Goal: Task Accomplishment & Management: Use online tool/utility

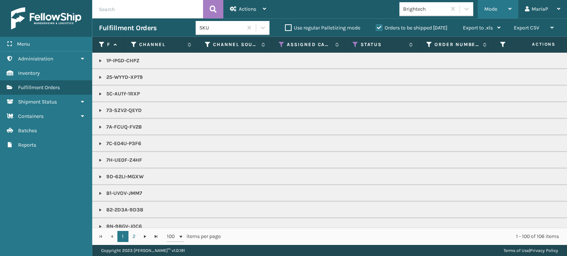
click at [486, 7] on span "Mode" at bounding box center [490, 9] width 13 height 6
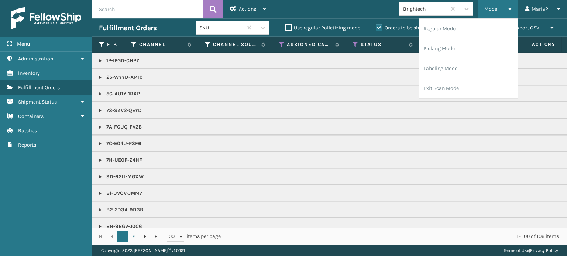
drag, startPoint x: 486, startPoint y: 7, endPoint x: 493, endPoint y: 29, distance: 23.1
click at [487, 7] on span "Mode" at bounding box center [490, 9] width 13 height 6
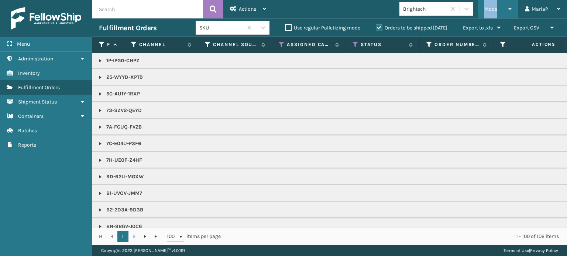
click at [488, 11] on span "Mode" at bounding box center [490, 9] width 13 height 6
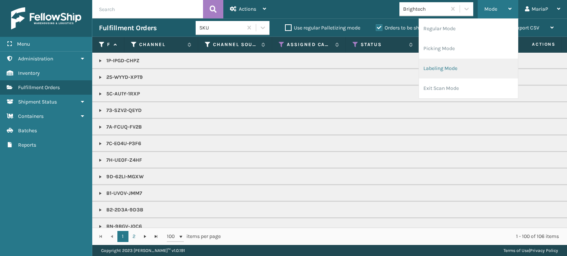
click at [464, 72] on li "Labeling Mode" at bounding box center [468, 69] width 99 height 20
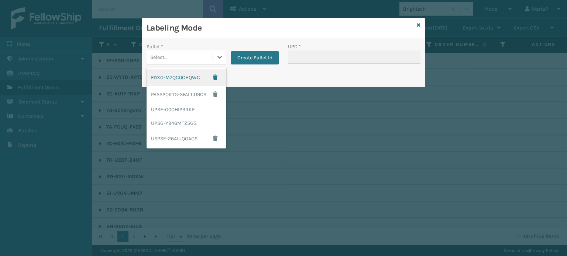
click at [175, 53] on div "Select..." at bounding box center [179, 57] width 66 height 12
click at [166, 121] on div "UPSG-Y946MTZ5GG" at bounding box center [186, 124] width 80 height 14
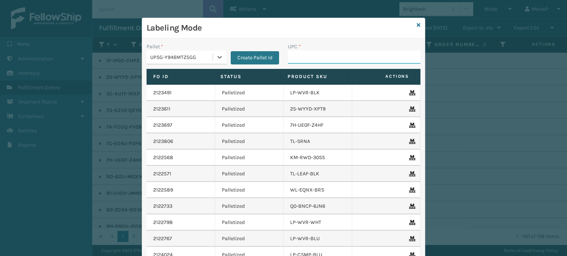
click at [297, 57] on input "UPC *" at bounding box center [354, 57] width 132 height 13
type input "8100909"
click at [330, 57] on input "LP-WVR" at bounding box center [347, 57] width 119 height 13
type input "LP-WVR-RED"
click at [304, 58] on input "UPC *" at bounding box center [354, 57] width 132 height 13
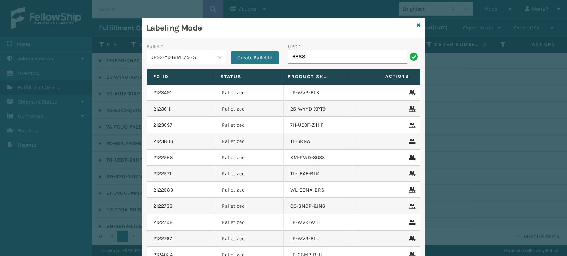
type input "6888"
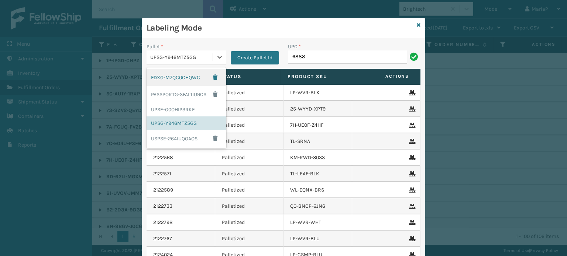
click at [169, 59] on div "UPSG-Y946MTZ5GG" at bounding box center [181, 57] width 63 height 8
click at [188, 60] on div "UPSG-Y946MTZ5GG" at bounding box center [181, 57] width 63 height 8
click at [197, 59] on div "UPSG-Y946MTZ5GG" at bounding box center [181, 57] width 63 height 8
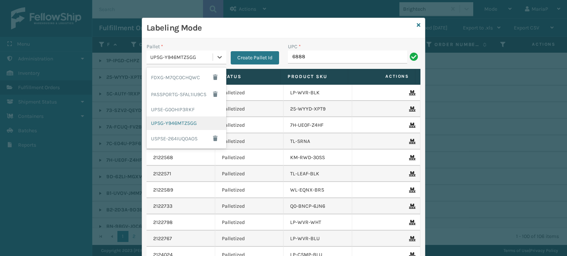
click at [189, 120] on div "UPSG-Y946MTZ5GG" at bounding box center [186, 124] width 80 height 14
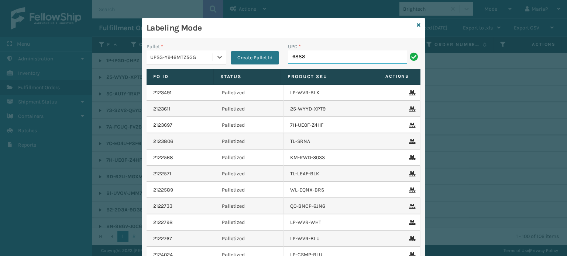
click at [321, 53] on input "6888" at bounding box center [347, 57] width 119 height 13
click at [320, 53] on input "6888" at bounding box center [347, 57] width 119 height 13
type input "850040667295"
type input "OT-SLPD-BGE-QS"
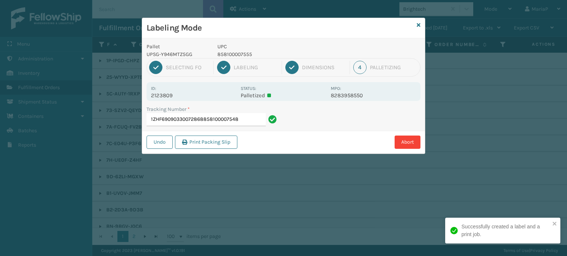
type input "1ZHF69090330072868858100007548"
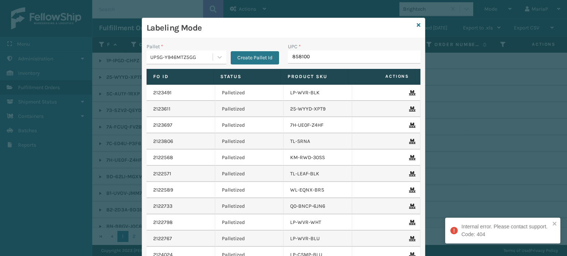
type input "8581000"
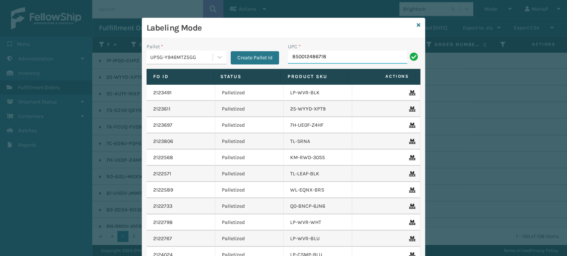
type input "850012486718"
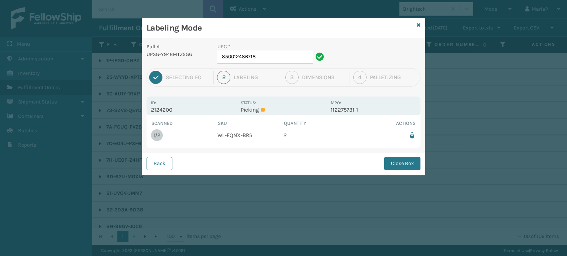
click at [246, 67] on div "UPC * 850012486718" at bounding box center [272, 55] width 118 height 25
click at [248, 65] on div "UPC * 850012486718" at bounding box center [272, 55] width 118 height 25
click at [252, 59] on input "850012486718" at bounding box center [265, 57] width 96 height 13
drag, startPoint x: 251, startPoint y: 59, endPoint x: 398, endPoint y: 169, distance: 184.2
click at [398, 169] on button "Close Box" at bounding box center [402, 163] width 36 height 13
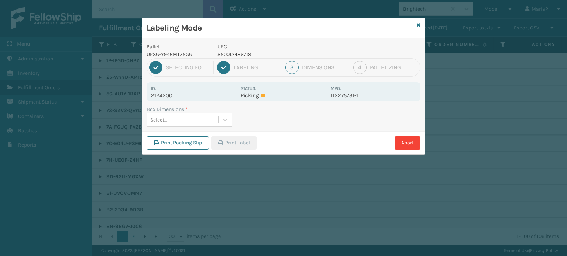
click at [197, 118] on div "Select..." at bounding box center [182, 120] width 72 height 12
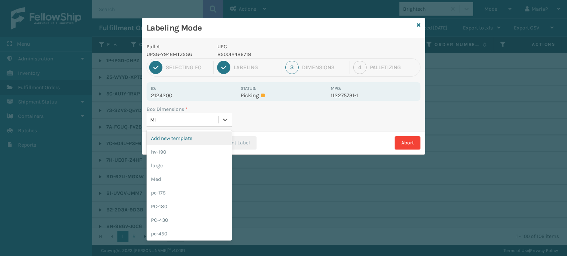
type input "MED"
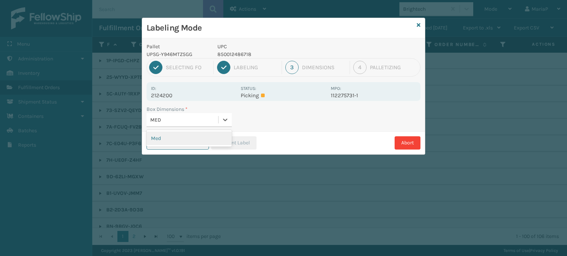
click at [184, 143] on div "Med" at bounding box center [188, 139] width 85 height 14
click at [230, 143] on button "Print Label" at bounding box center [233, 142] width 45 height 13
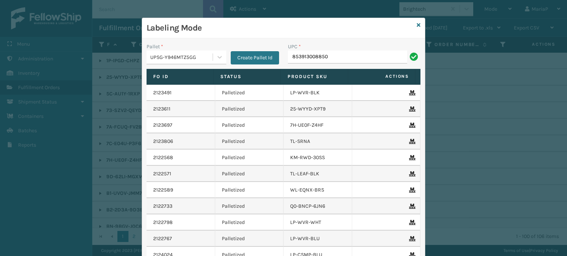
type input "853913008850"
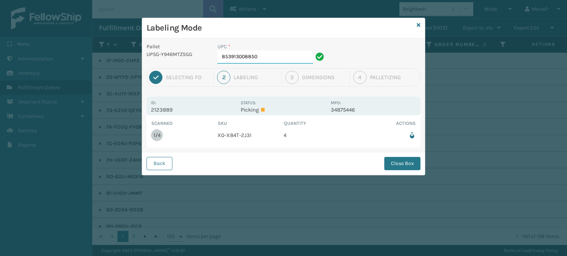
click at [257, 57] on input "853913008850" at bounding box center [265, 57] width 96 height 13
click at [400, 165] on button "Close Box" at bounding box center [402, 163] width 36 height 13
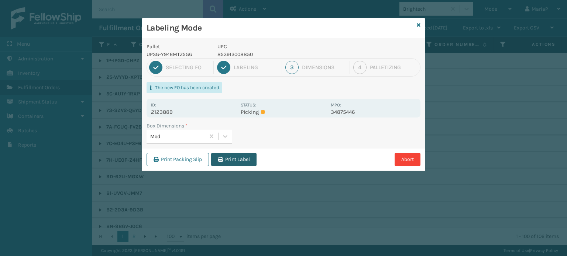
click at [227, 160] on button "Print Label" at bounding box center [233, 159] width 45 height 13
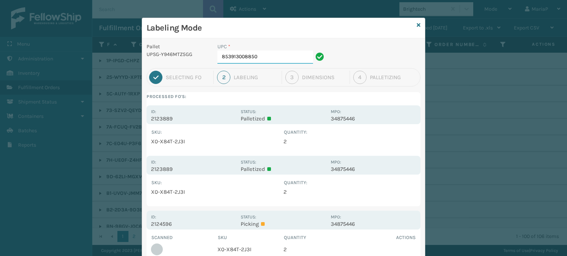
click at [274, 56] on input "853913008850" at bounding box center [265, 57] width 96 height 13
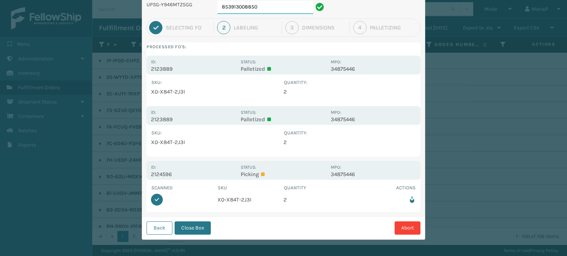
scroll to position [51, 0]
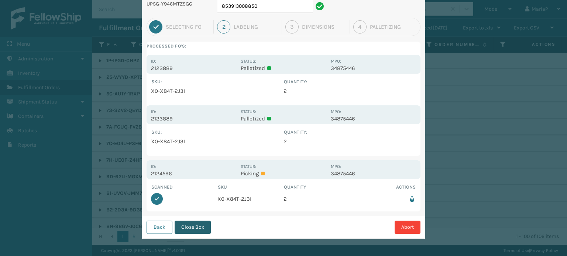
click at [190, 231] on button "Close Box" at bounding box center [192, 227] width 36 height 13
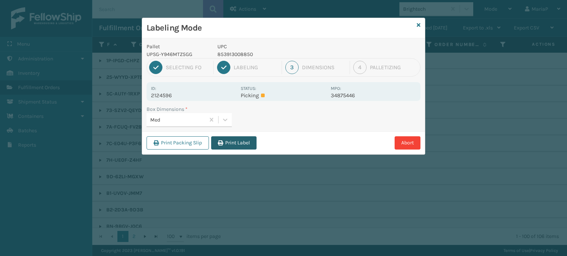
click at [235, 146] on button "Print Label" at bounding box center [233, 142] width 45 height 13
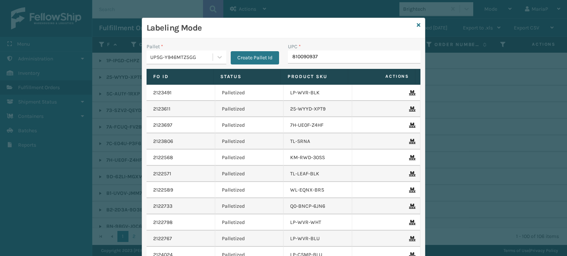
type input "8100909375"
type input "LP-HYDLFPK-OCN"
type input "858100007920."
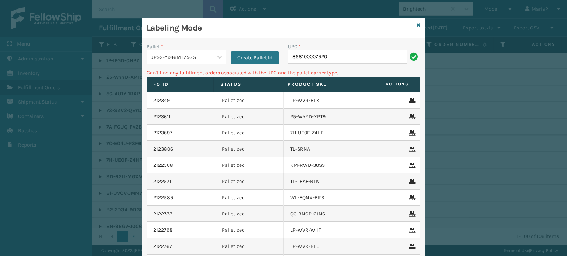
type input "858100007920"
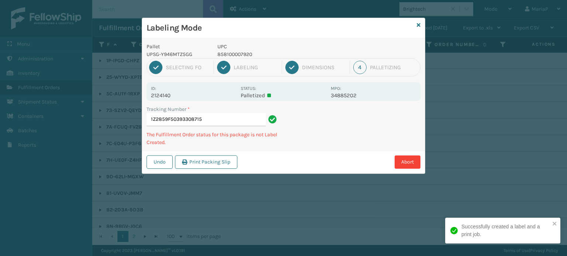
click at [242, 52] on p "858100007920" at bounding box center [271, 55] width 109 height 8
copy p "858100007920"
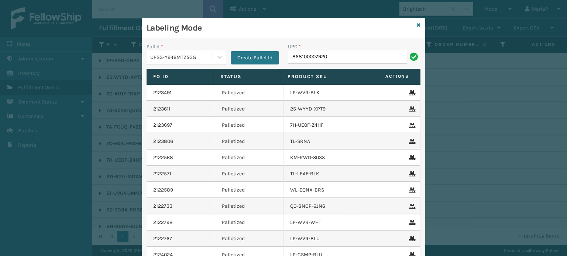
type input "858100007920"
type input "858100007593"
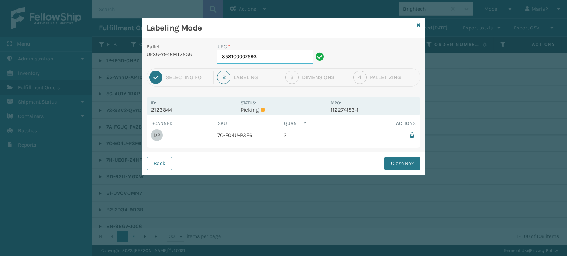
click at [288, 52] on input "858100007593" at bounding box center [265, 57] width 96 height 13
click at [406, 167] on button "Close Box" at bounding box center [402, 163] width 36 height 13
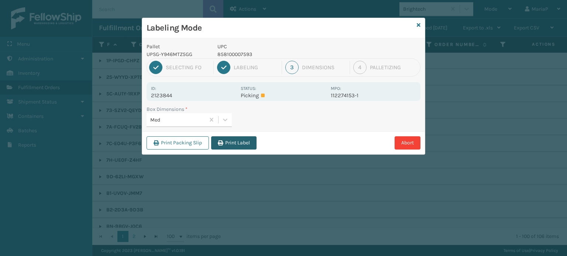
click at [235, 141] on button "Print Label" at bounding box center [233, 142] width 45 height 13
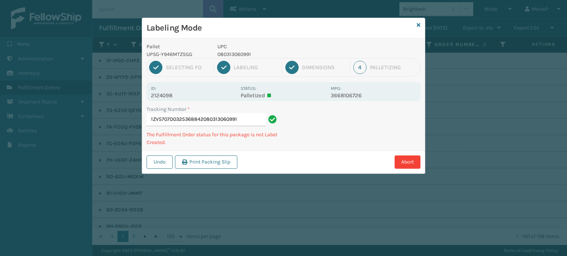
type input "1ZV5707D0325368842080313060991"
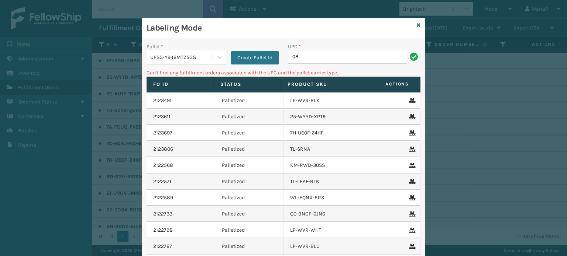
type input "0"
type input "10080313070812"
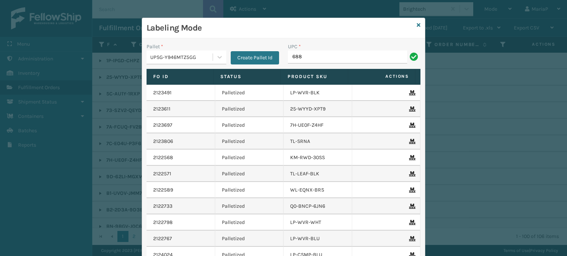
type input "68888027106"
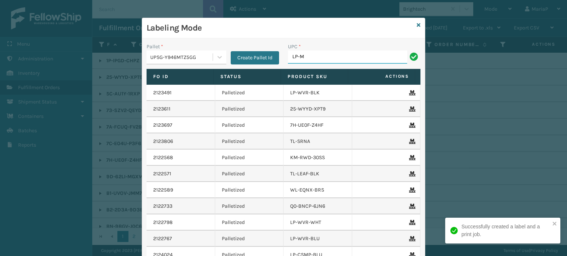
type input "LP-MSGGUNEXT-BLK"
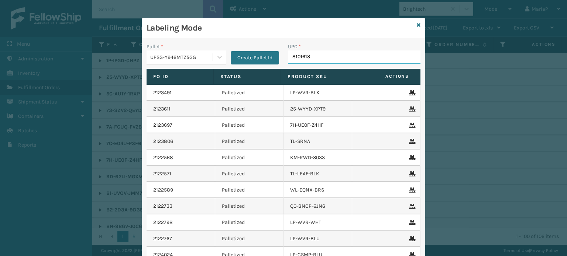
type input "81016133"
type input "8101613"
type input "810090930"
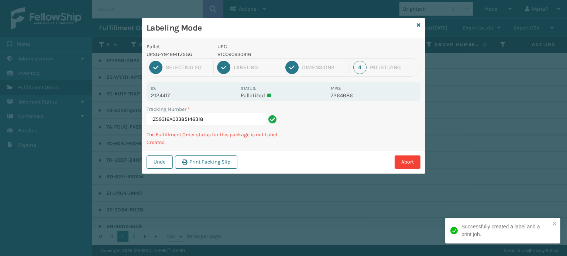
type input "1Z59316A033851463181"
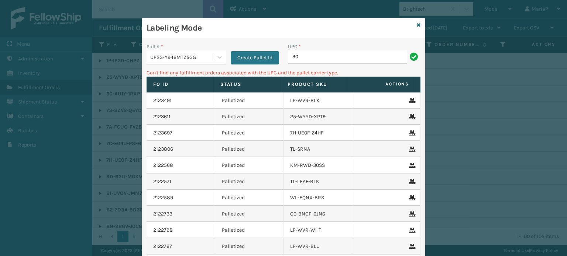
type input "3"
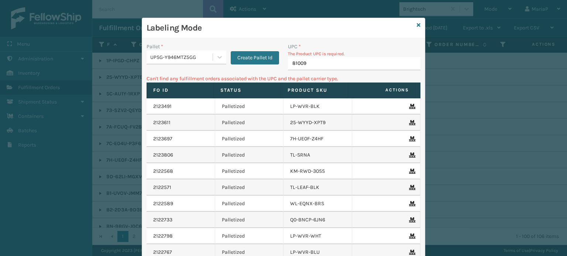
type input "810090"
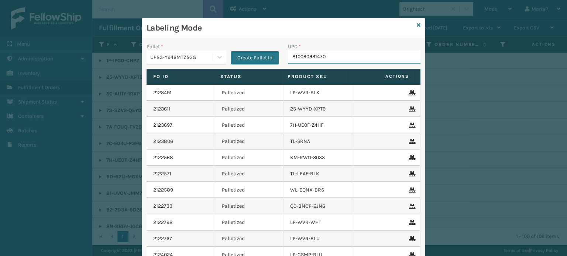
type input "810090931470"
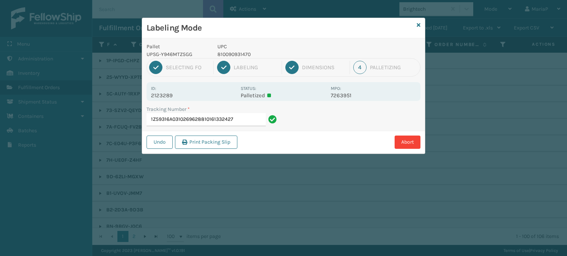
type input "1Z59316A0310269628810161332427"
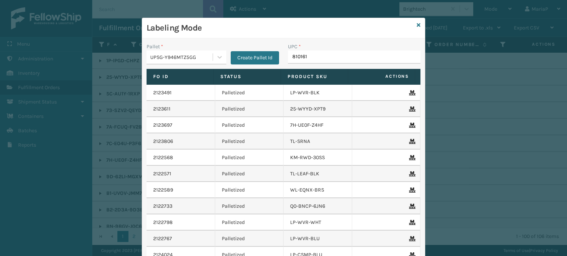
type input "8101613"
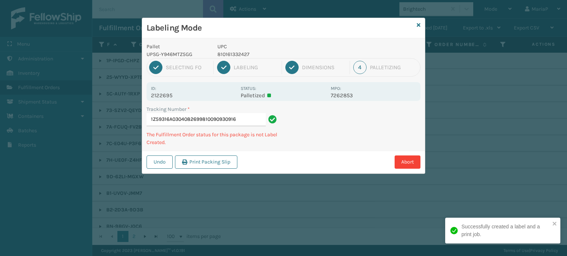
type input "1Z59316A0304082699810090930916"
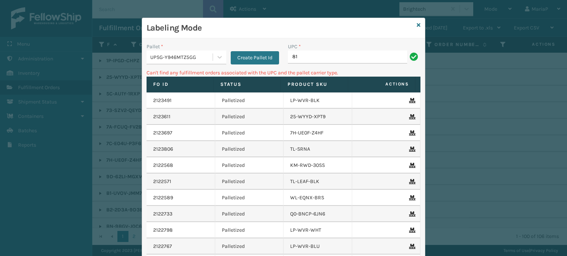
type input "8"
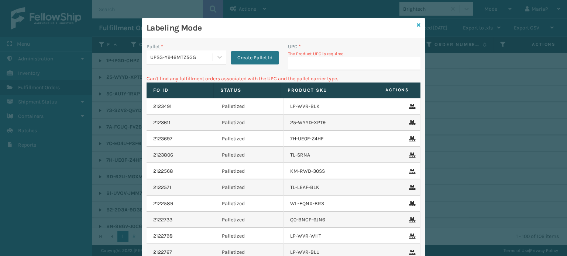
click at [416, 25] on icon at bounding box center [418, 24] width 4 height 5
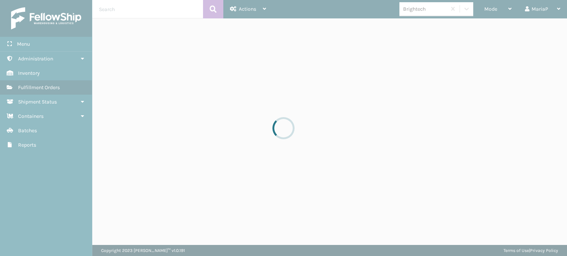
click at [421, 14] on div at bounding box center [283, 128] width 567 height 256
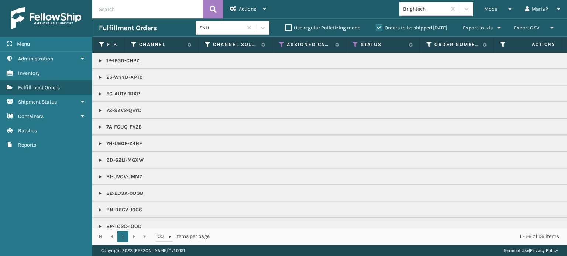
click at [422, 13] on div "Brightech" at bounding box center [422, 9] width 47 height 12
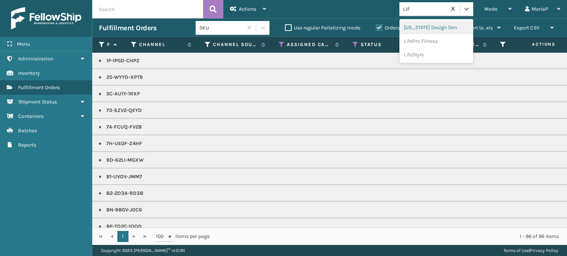
type input "LIFE"
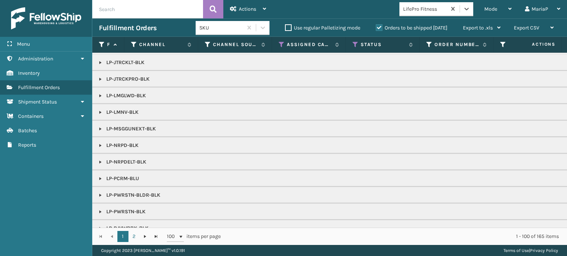
scroll to position [184, 0]
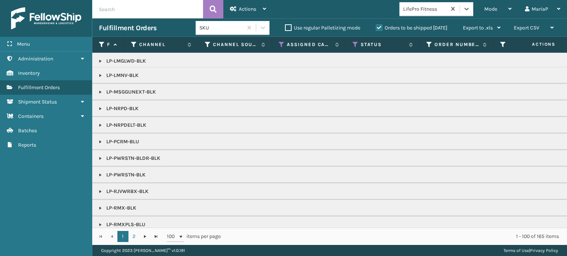
click at [102, 140] on link at bounding box center [100, 142] width 6 height 6
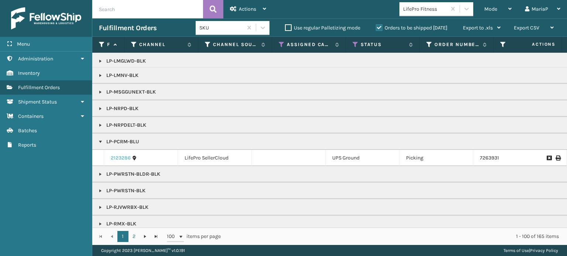
click at [128, 155] on link "2123286" at bounding box center [121, 158] width 20 height 7
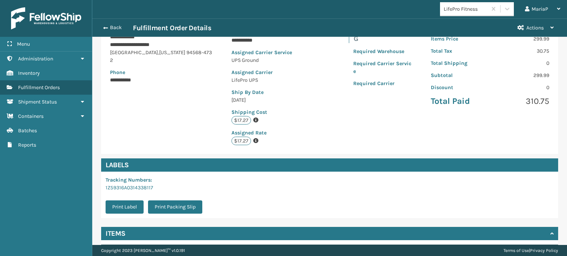
scroll to position [167, 0]
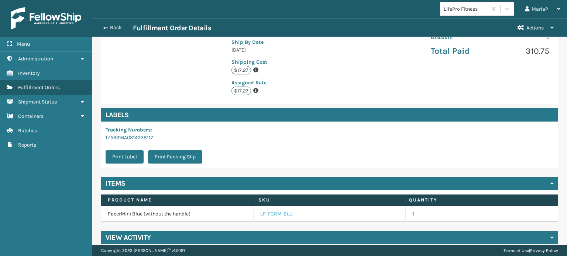
click at [280, 211] on link "LP-PCRM-BLU" at bounding box center [276, 214] width 32 height 7
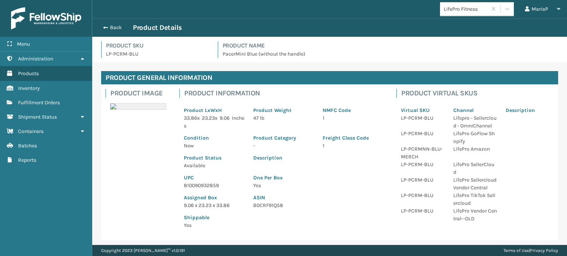
click at [214, 186] on p "810090932859" at bounding box center [214, 186] width 60 height 8
copy p "810090932859"
click at [110, 32] on div "Back Product Details" at bounding box center [329, 27] width 474 height 18
click at [111, 29] on button "Back" at bounding box center [116, 27] width 34 height 7
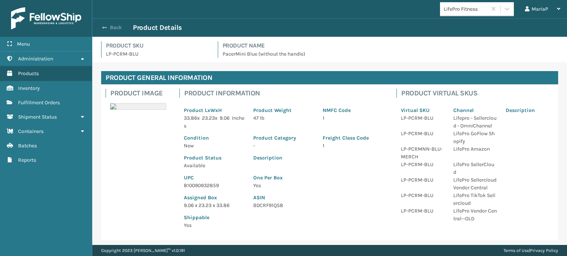
click at [112, 29] on button "Back" at bounding box center [116, 27] width 34 height 7
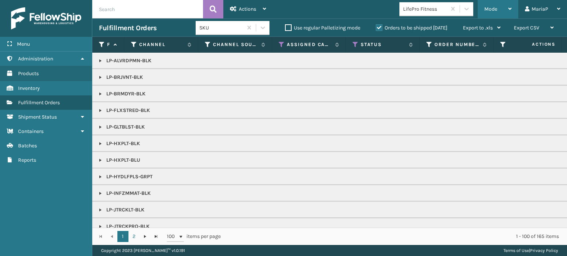
click at [487, 8] on span "Mode" at bounding box center [490, 9] width 13 height 6
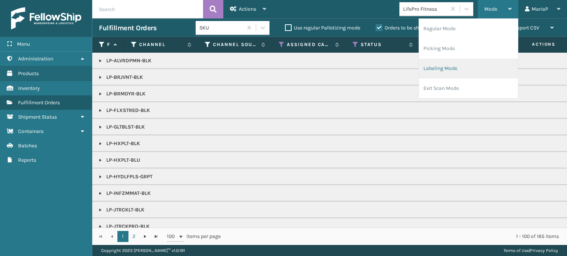
click at [462, 66] on li "Labeling Mode" at bounding box center [468, 69] width 99 height 20
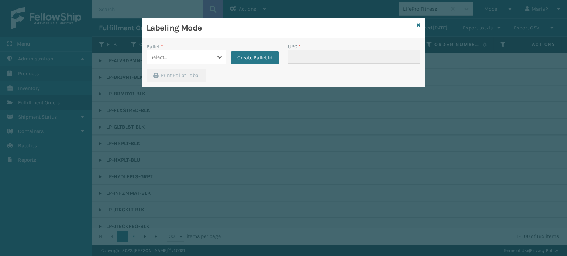
click at [189, 62] on div "Select..." at bounding box center [179, 57] width 66 height 12
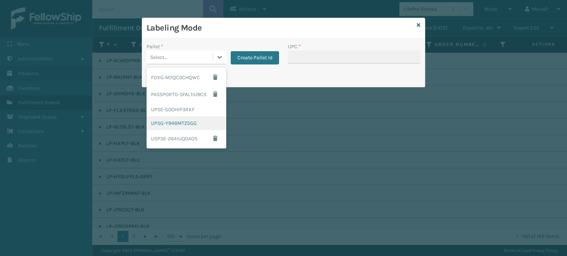
click at [184, 125] on div "UPSG-Y946MTZ5GG" at bounding box center [186, 124] width 80 height 14
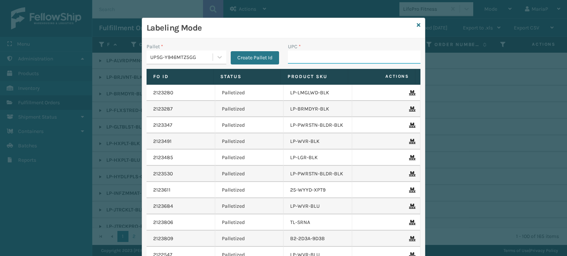
click at [302, 55] on input "UPC *" at bounding box center [354, 57] width 132 height 13
paste input "810090932859"
type input "810090932859"
click at [416, 22] on icon at bounding box center [418, 24] width 4 height 5
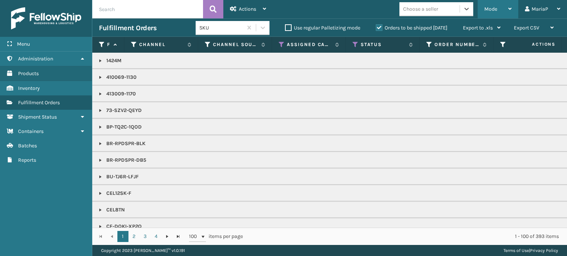
click at [502, 14] on div "Mode" at bounding box center [497, 9] width 27 height 18
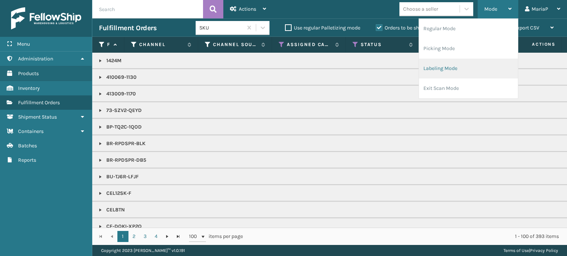
click at [426, 71] on li "Labeling Mode" at bounding box center [468, 69] width 99 height 20
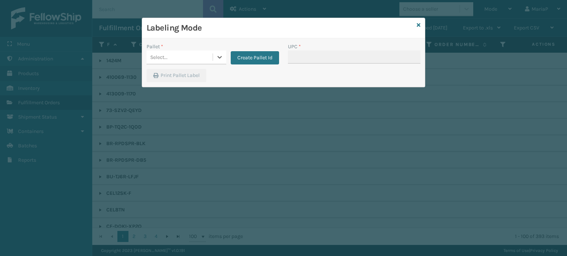
click at [187, 58] on div "Select..." at bounding box center [179, 57] width 66 height 12
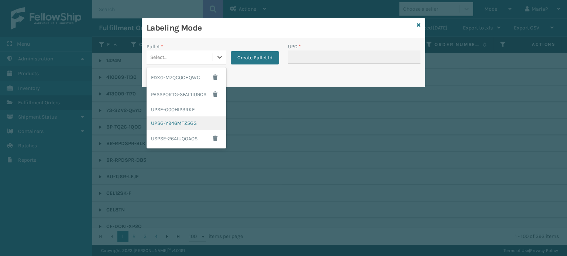
click at [180, 117] on div "UPSG-Y946MTZ5GG" at bounding box center [186, 124] width 80 height 14
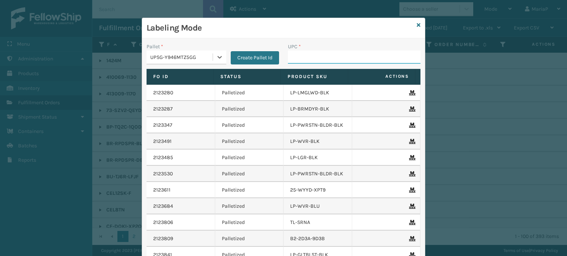
click at [306, 56] on input "UPC *" at bounding box center [354, 57] width 132 height 13
drag, startPoint x: 171, startPoint y: 88, endPoint x: 175, endPoint y: 91, distance: 4.8
